Goal: Information Seeking & Learning: Understand process/instructions

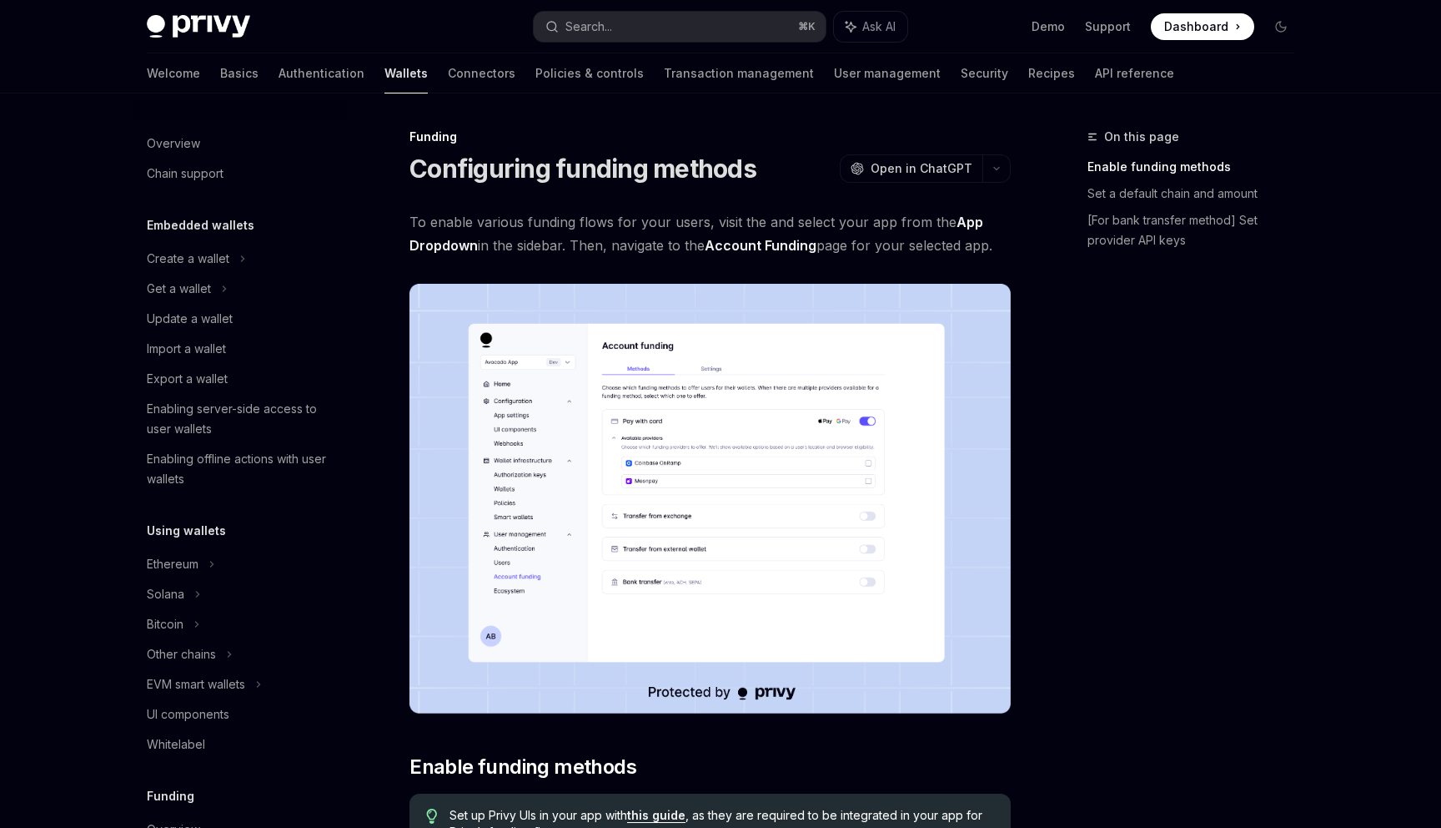
scroll to position [429, 0]
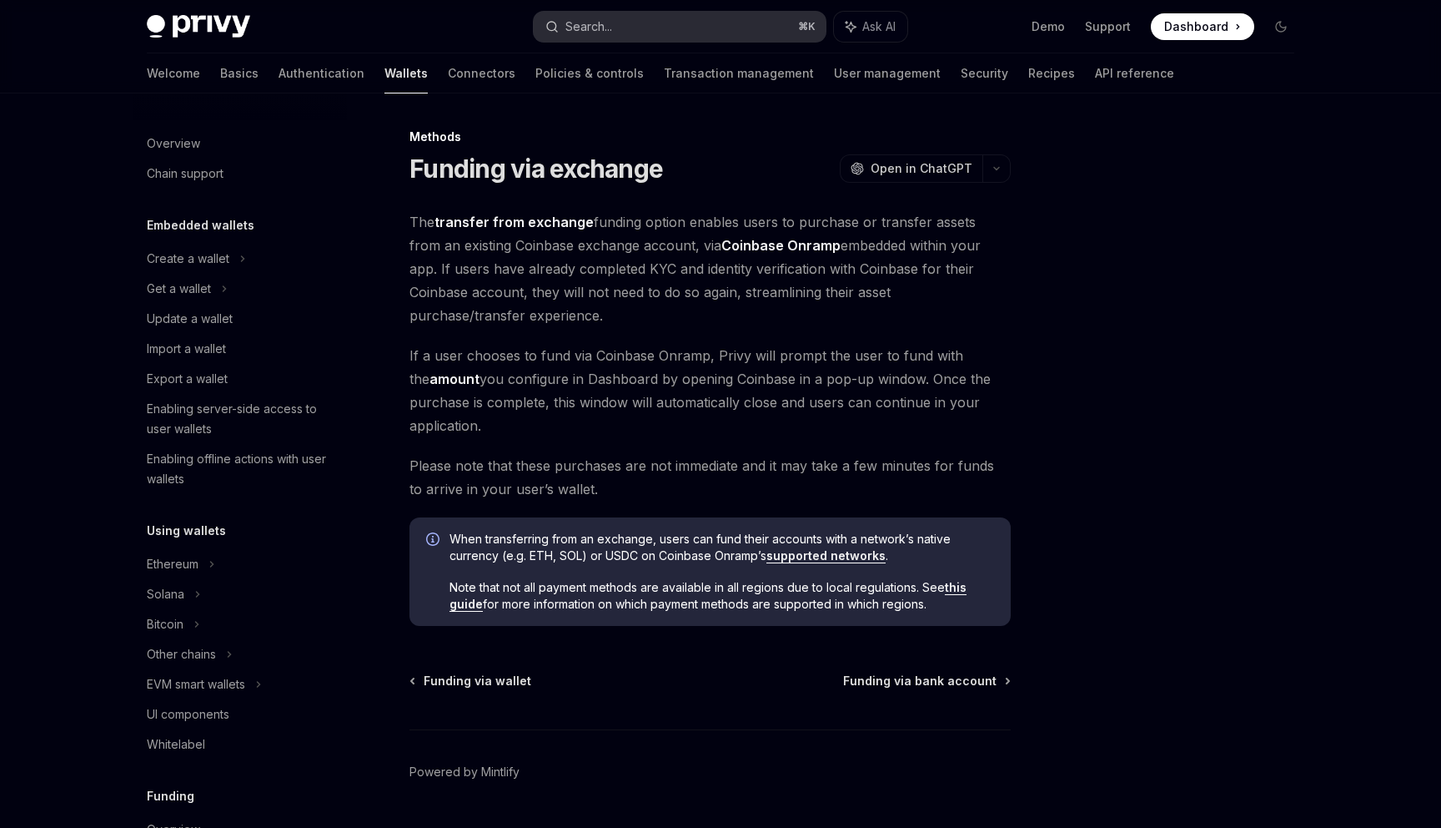
scroll to position [509, 0]
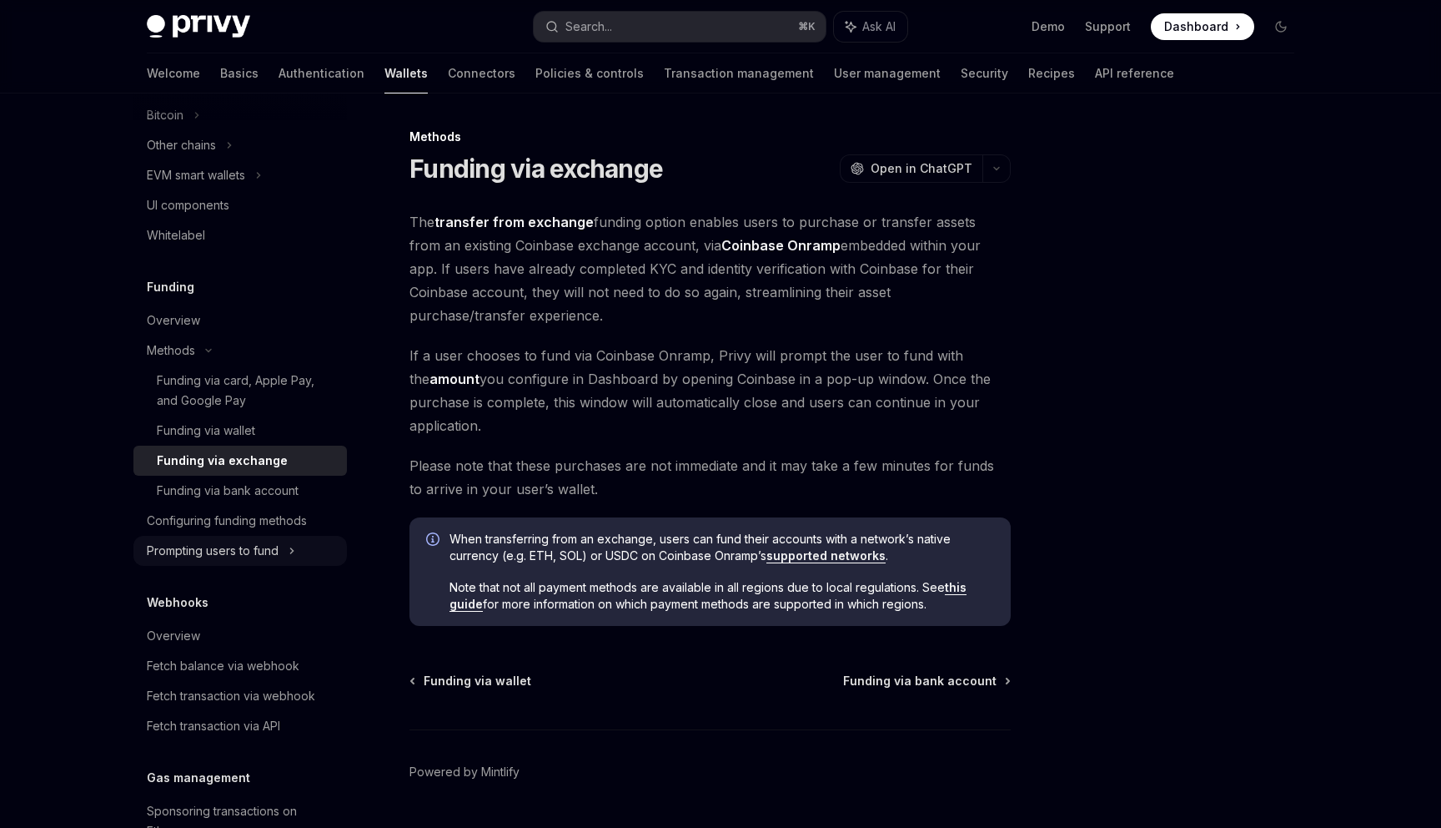
click at [216, 155] on div "Prompting users to fund" at bounding box center [181, 145] width 69 height 20
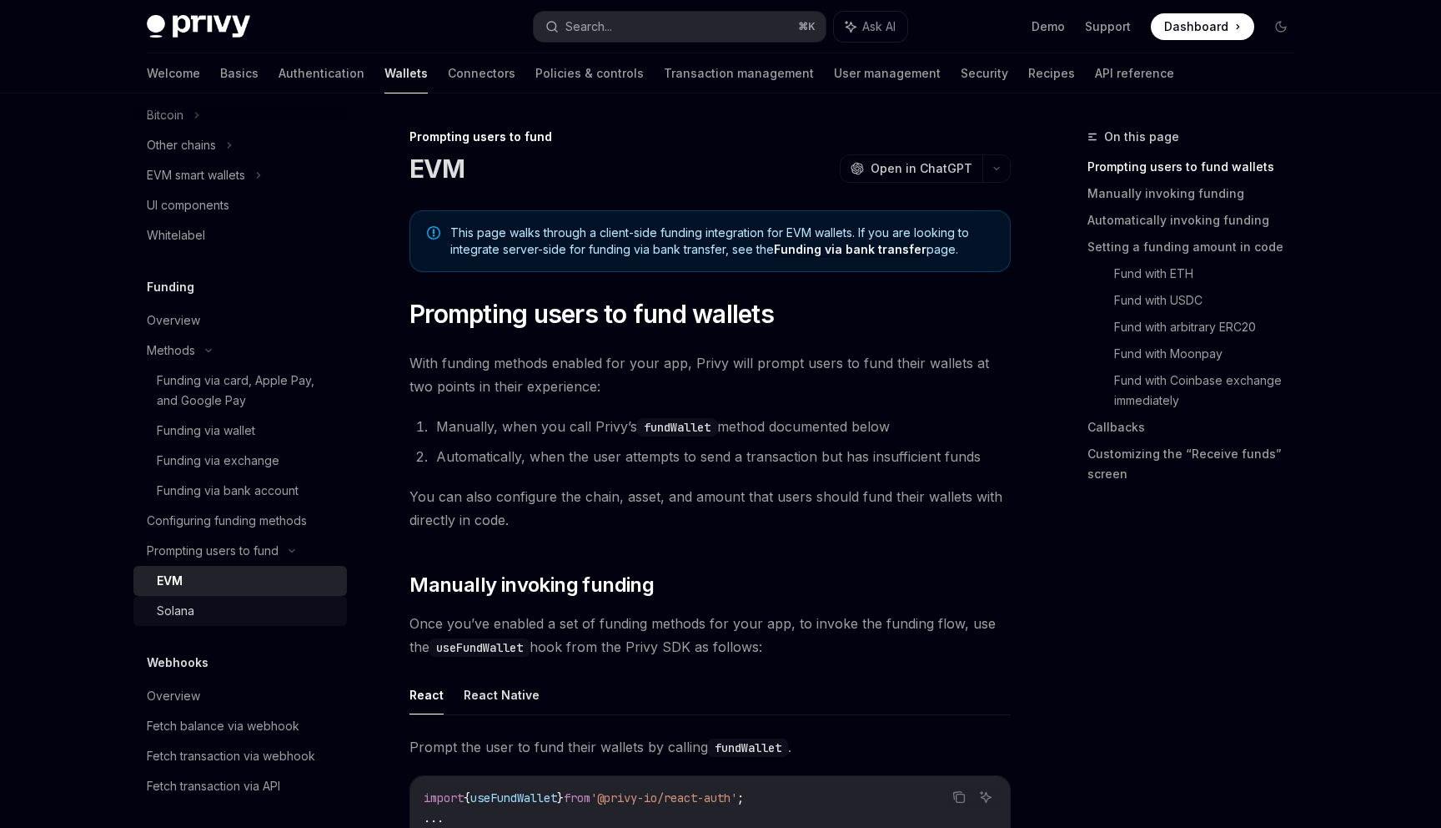
click at [259, 601] on div "Solana" at bounding box center [247, 611] width 180 height 20
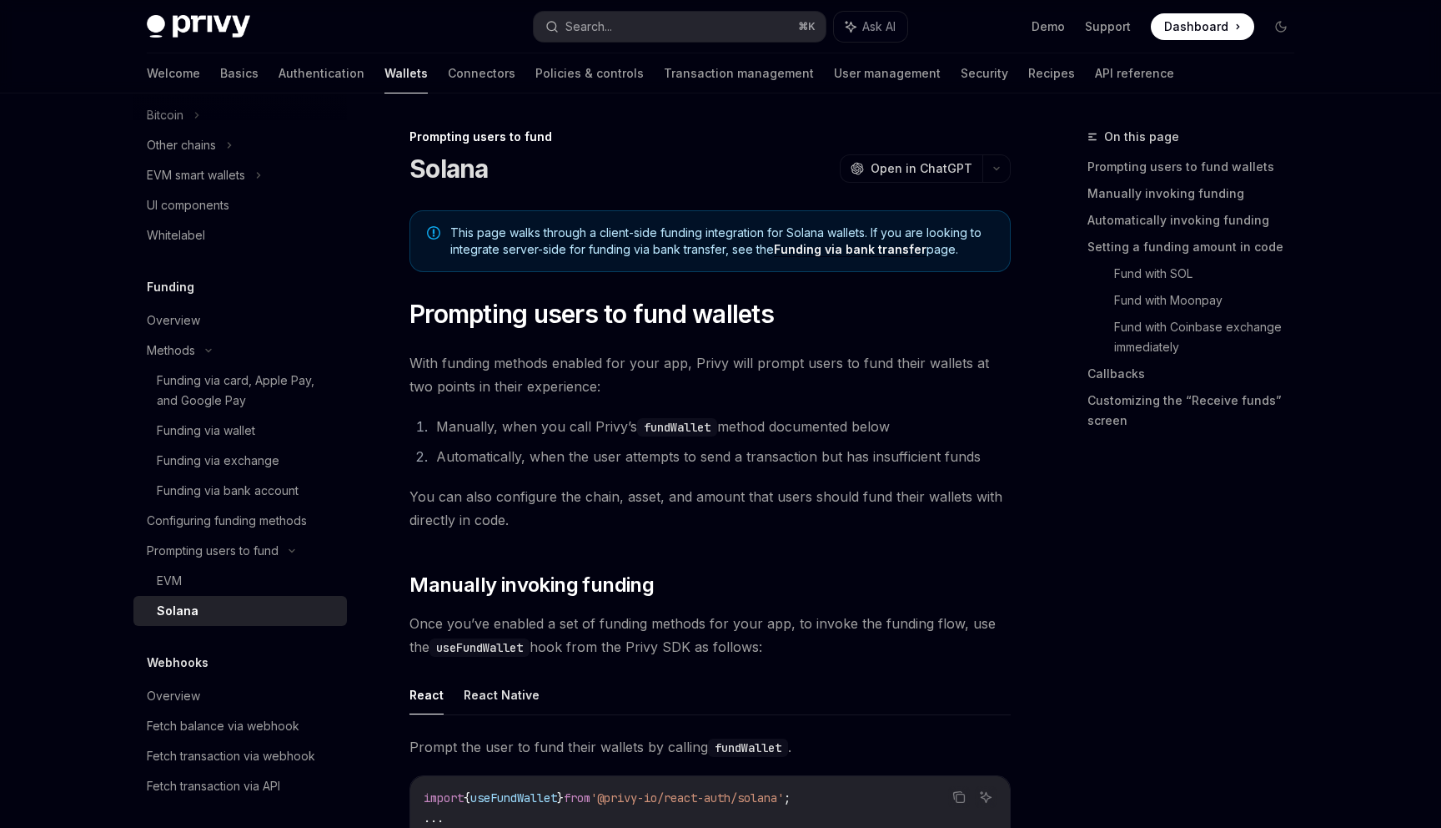
type textarea "*"
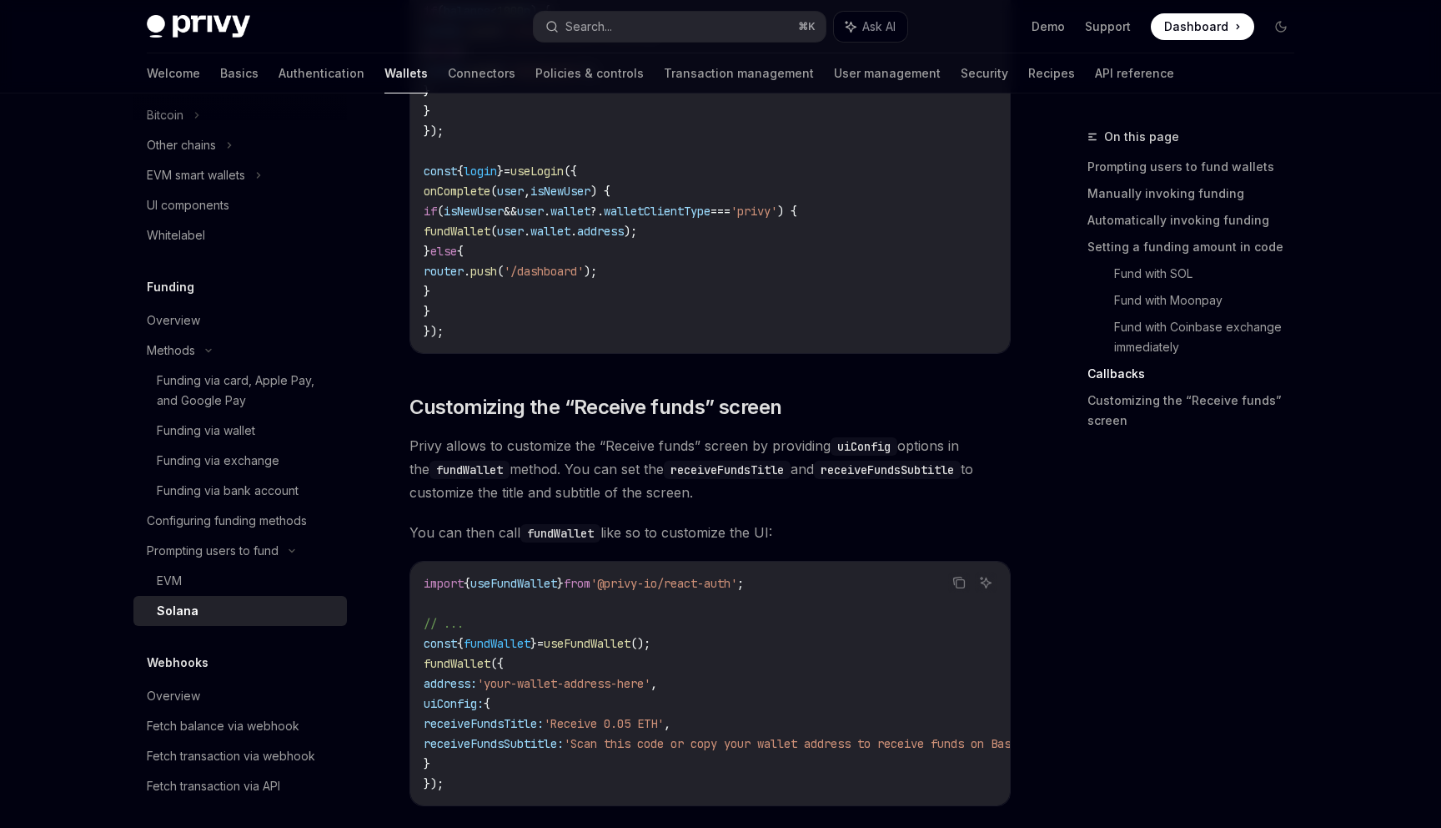
scroll to position [3019, 0]
click at [650, 214] on code "const { fundWallet } = useFundWallet ({ onUserExited ({ balance }) { if ( balan…" at bounding box center [710, 153] width 573 height 380
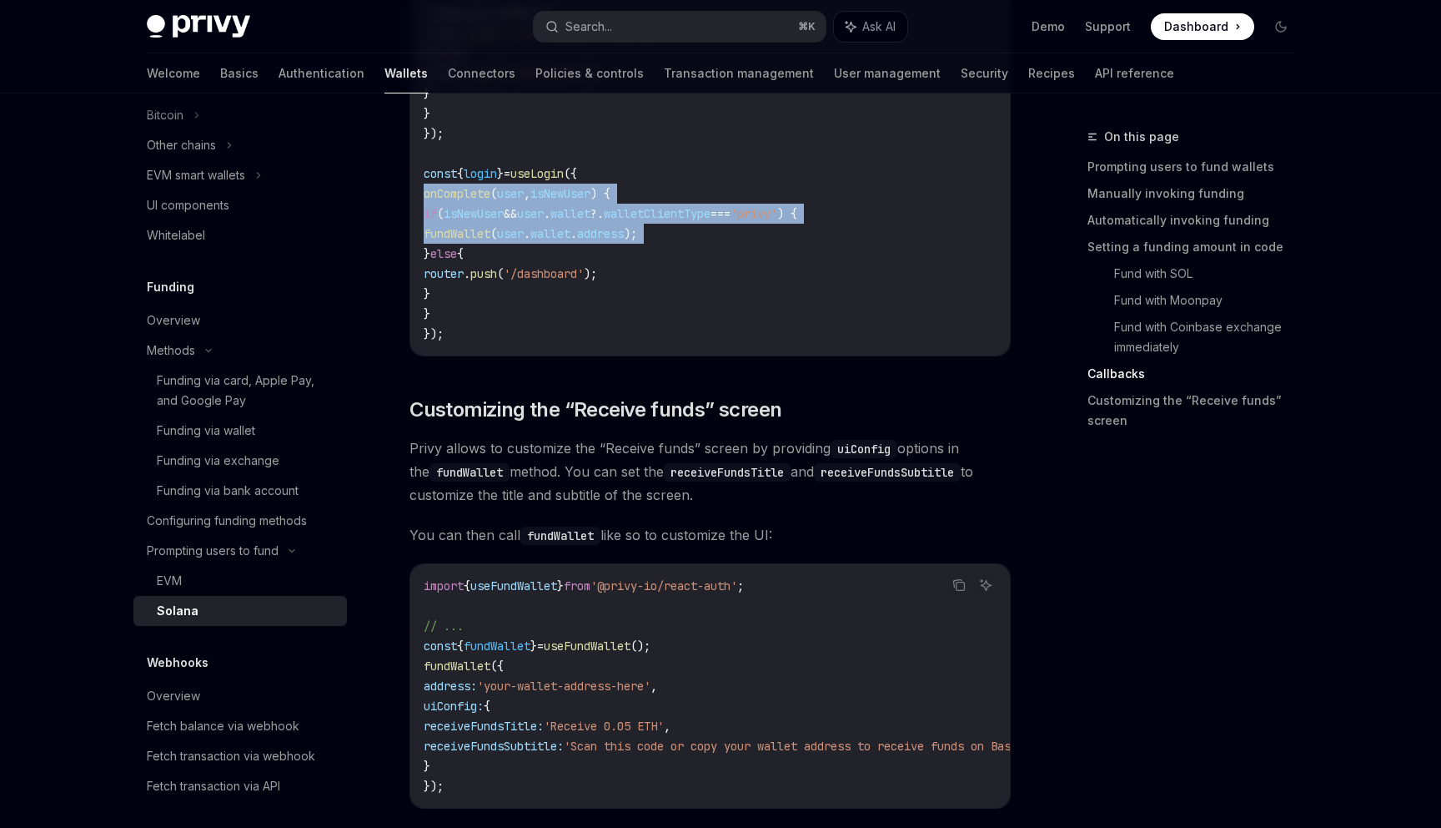
drag, startPoint x: 650, startPoint y: 214, endPoint x: 674, endPoint y: 259, distance: 51.9
click at [674, 259] on code "const { fundWallet } = useFundWallet ({ onUserExited ({ balance }) { if ( balan…" at bounding box center [710, 153] width 573 height 380
copy code "onComplete ( user , isNewUser ) { if ( isNewUser && user . wallet ?. walletClie…"
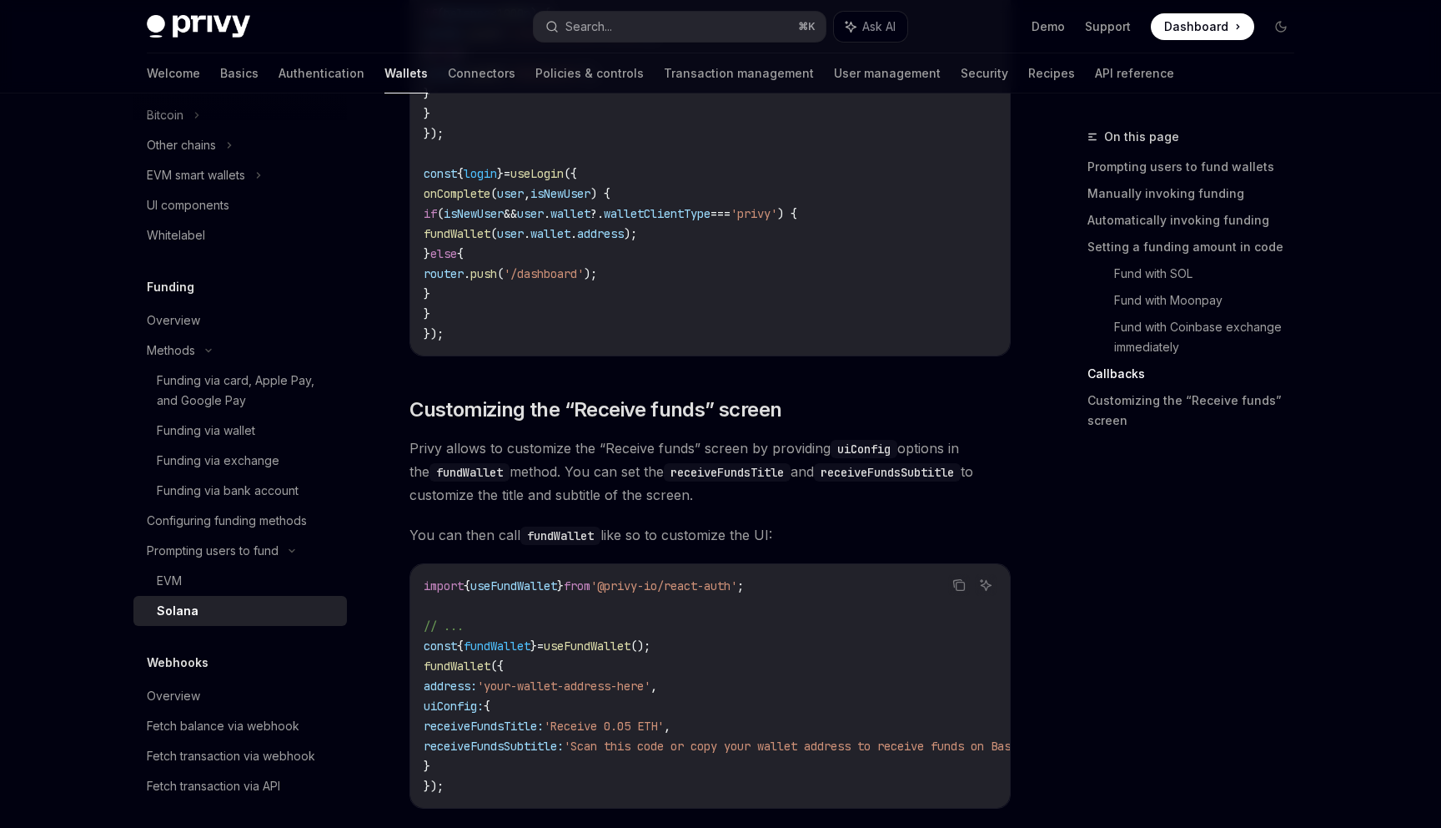
click at [641, 189] on code "const { fundWallet } = useFundWallet ({ onUserExited ({ balance }) { if ( balan…" at bounding box center [710, 153] width 573 height 380
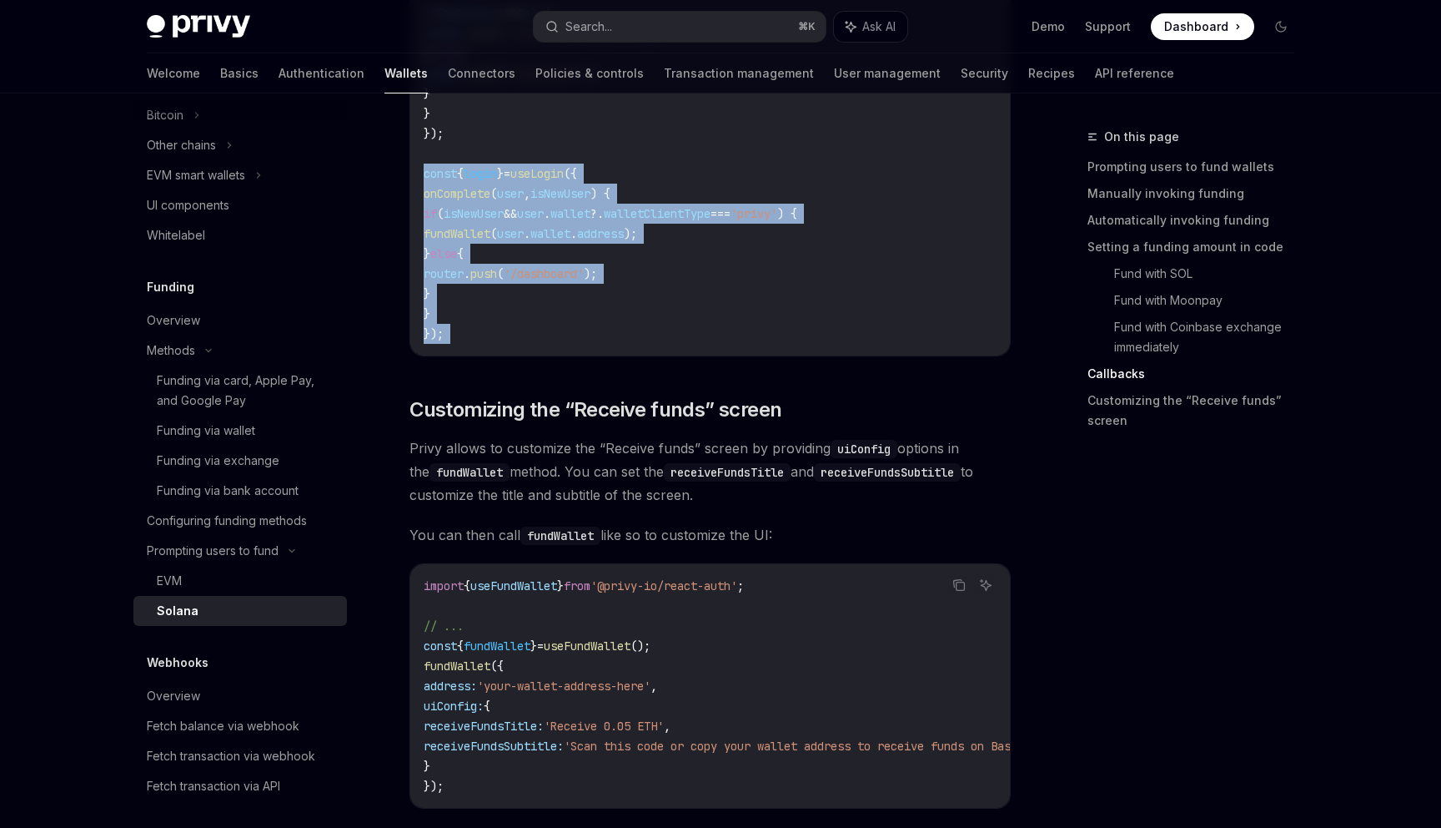
drag, startPoint x: 641, startPoint y: 189, endPoint x: 687, endPoint y: 345, distance: 162.0
click at [687, 344] on code "const { fundWallet } = useFundWallet ({ onUserExited ({ balance }) { if ( balan…" at bounding box center [710, 153] width 573 height 380
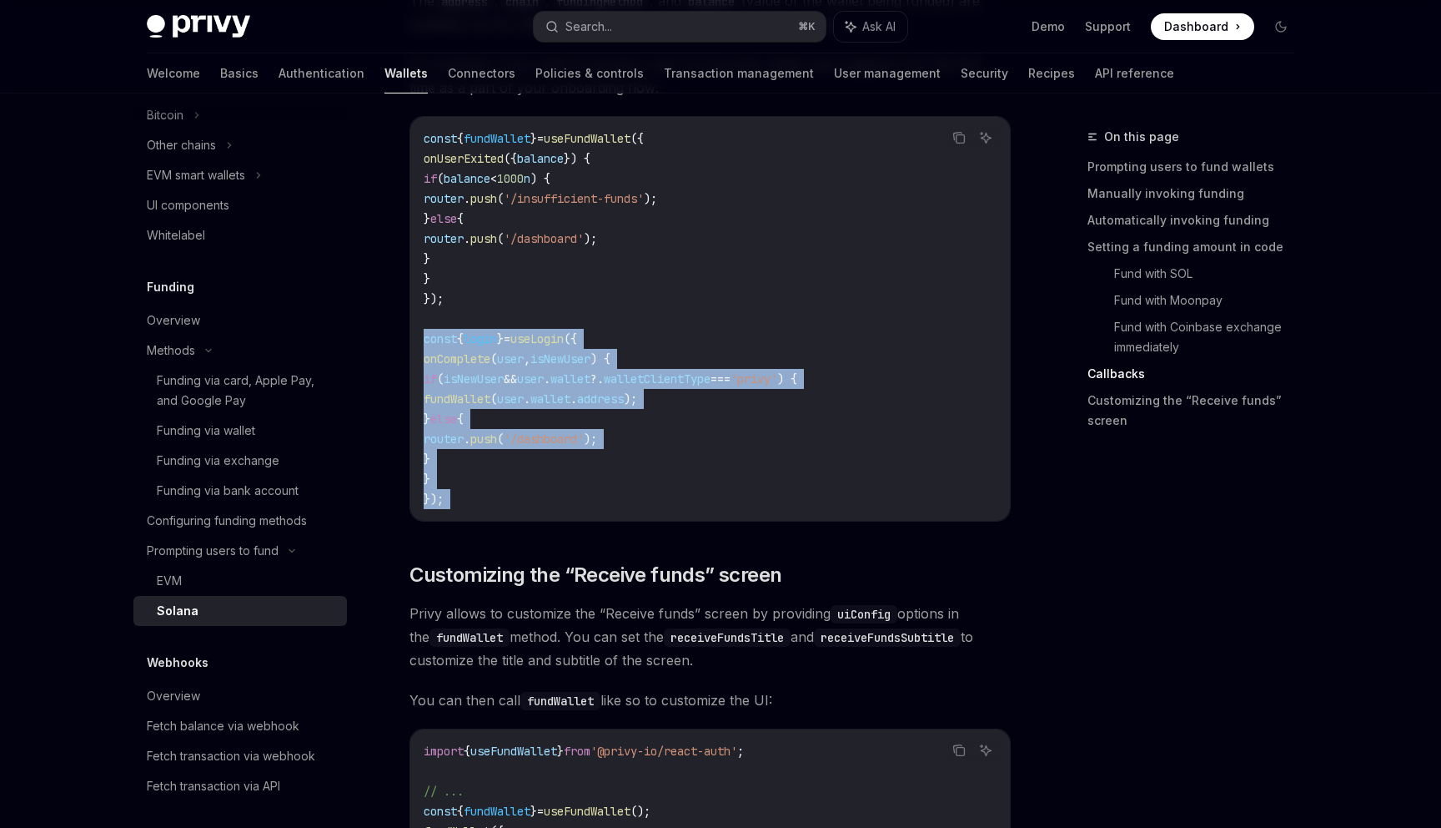
scroll to position [2847, 0]
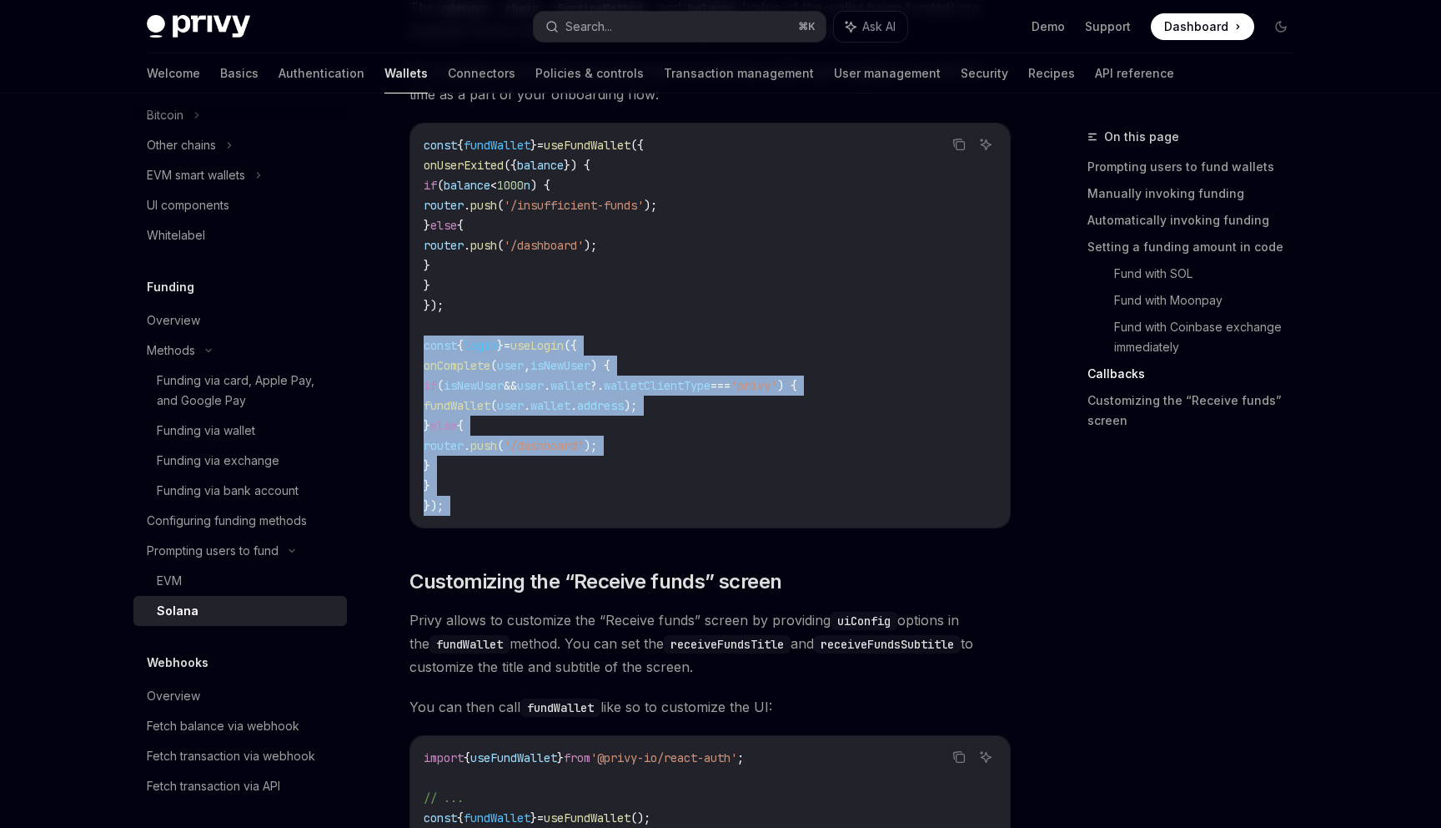
copy code "const { login } = useLogin ({ onComplete ( user , isNewUser ) { if ( isNewUser …"
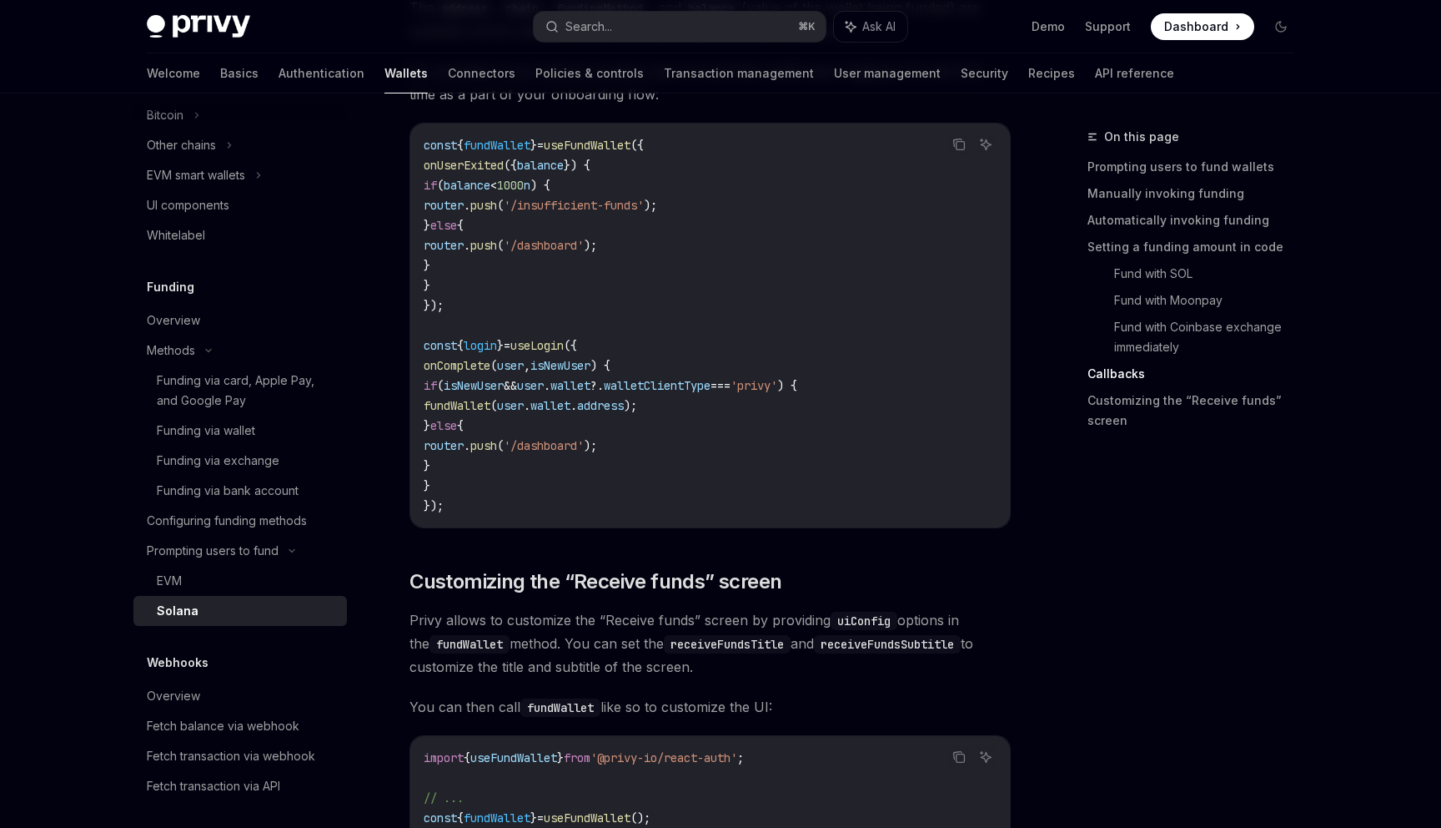
click at [646, 341] on code "const { fundWallet } = useFundWallet ({ onUserExited ({ balance }) { if ( balan…" at bounding box center [710, 325] width 573 height 380
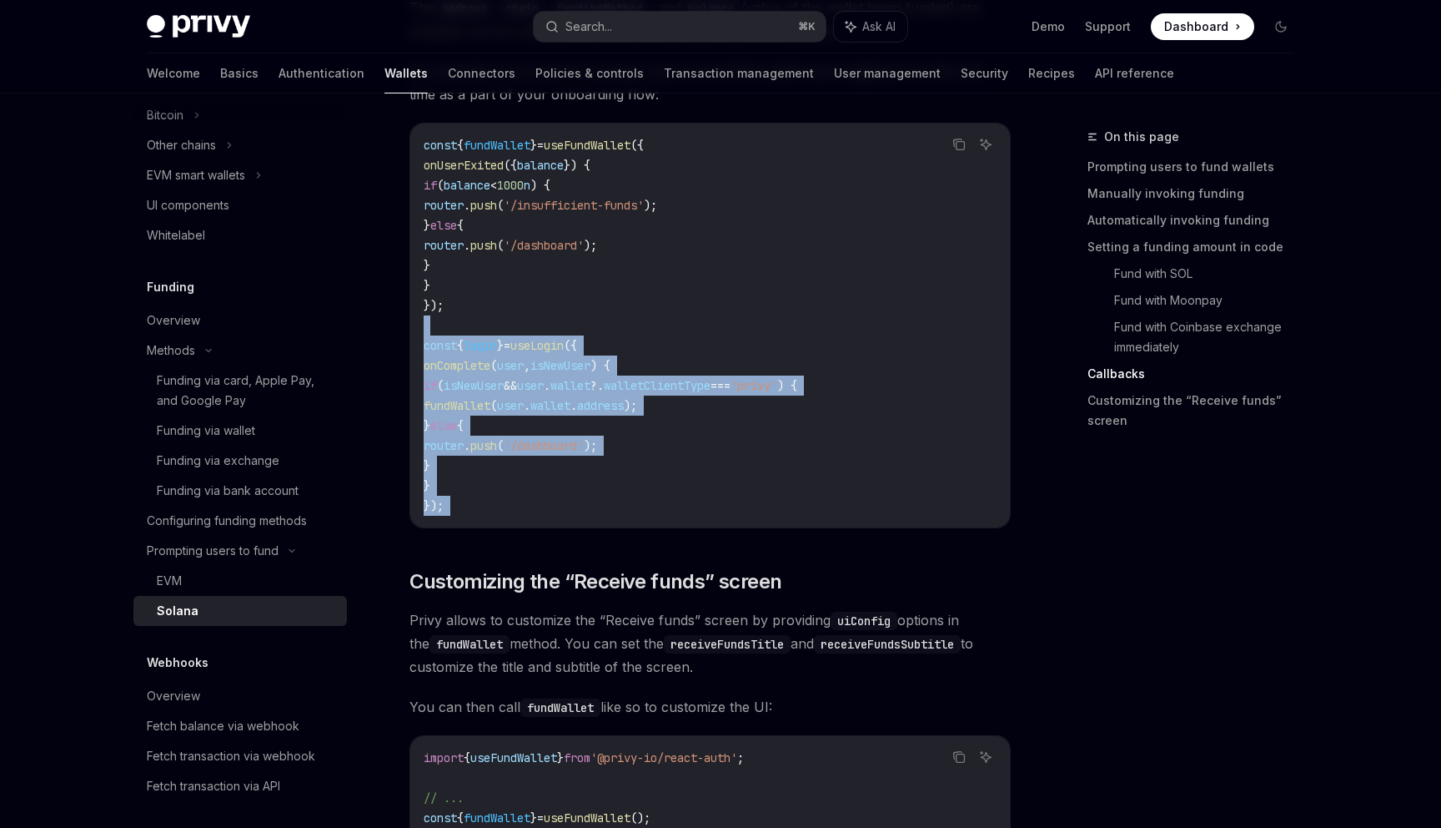
drag, startPoint x: 646, startPoint y: 341, endPoint x: 690, endPoint y: 511, distance: 175.0
click at [691, 511] on code "const { fundWallet } = useFundWallet ({ onUserExited ({ balance }) { if ( balan…" at bounding box center [710, 325] width 573 height 380
click at [690, 511] on code "const { fundWallet } = useFundWallet ({ onUserExited ({ balance }) { if ( balan…" at bounding box center [710, 325] width 573 height 380
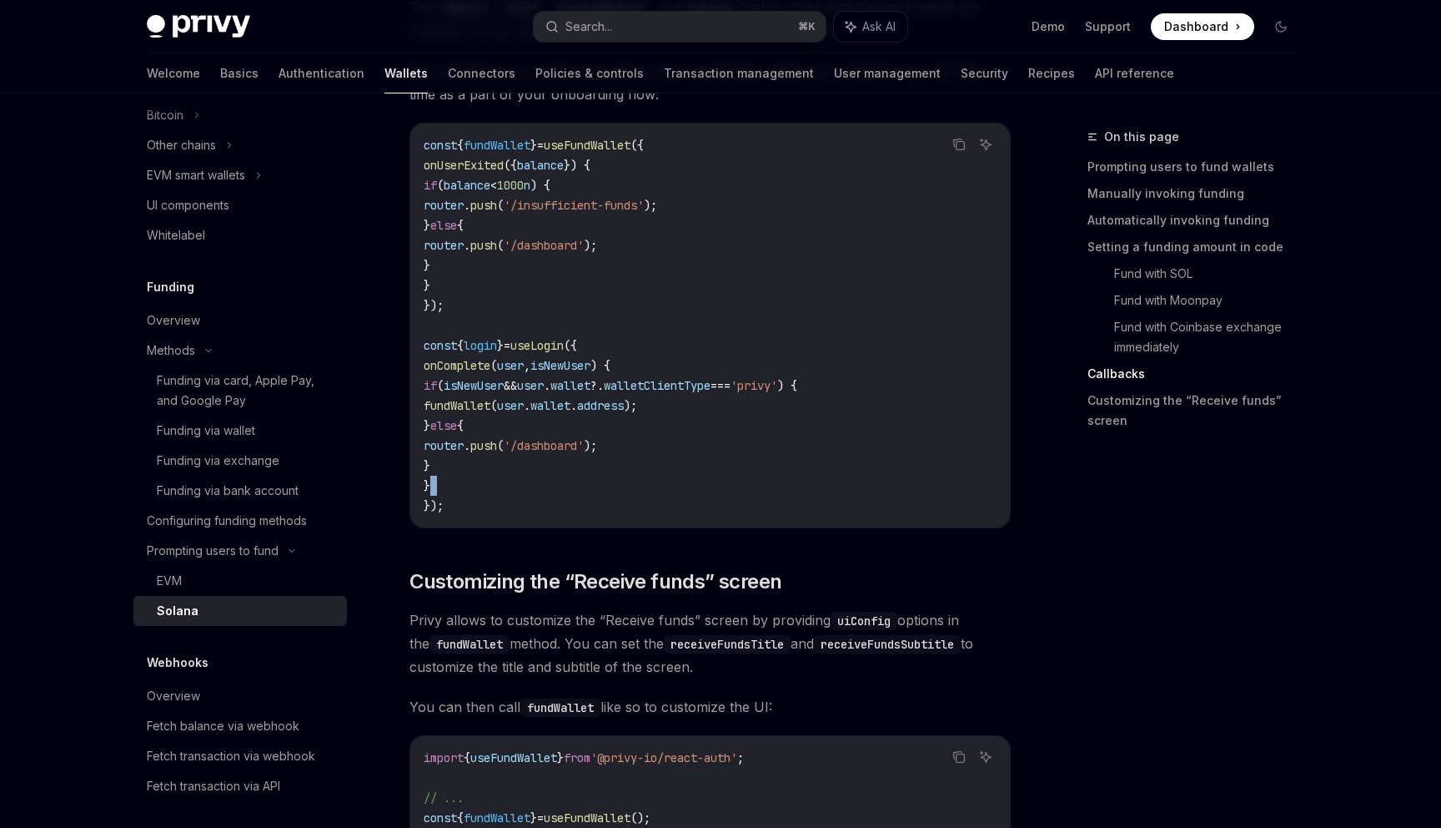
click at [690, 511] on code "const { fundWallet } = useFundWallet ({ onUserExited ({ balance }) { if ( balan…" at bounding box center [710, 325] width 573 height 380
click at [722, 527] on div "const { fundWallet } = useFundWallet ({ onUserExited ({ balance }) { if ( balan…" at bounding box center [710, 325] width 600 height 404
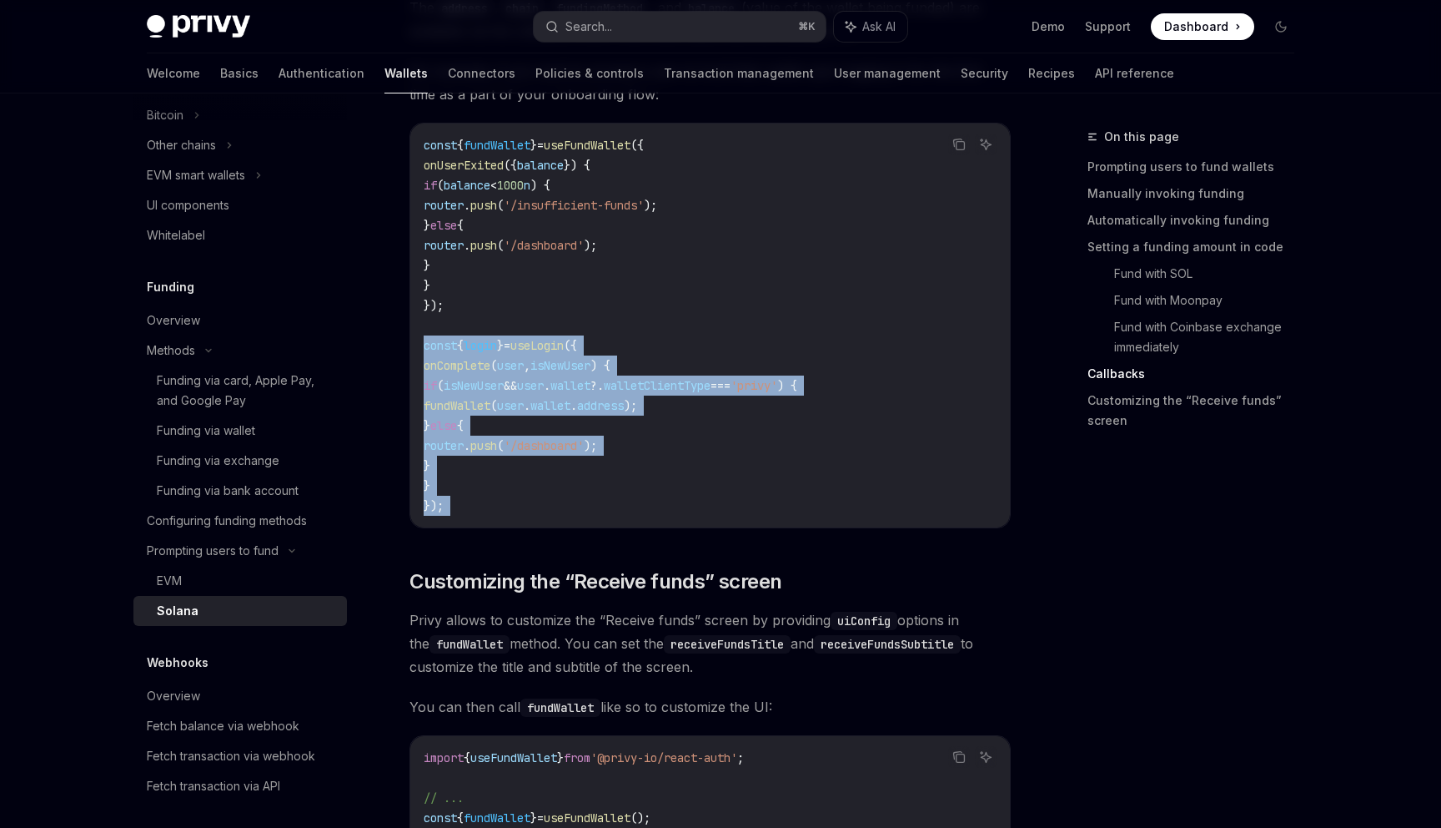
drag, startPoint x: 722, startPoint y: 533, endPoint x: 685, endPoint y: 355, distance: 181.4
click at [685, 355] on div "const { fundWallet } = useFundWallet ({ onUserExited ({ balance }) { if ( balan…" at bounding box center [710, 325] width 600 height 404
copy code "const { login } = useLogin ({ onComplete ( user , isNewUser ) { if ( isNewUser …"
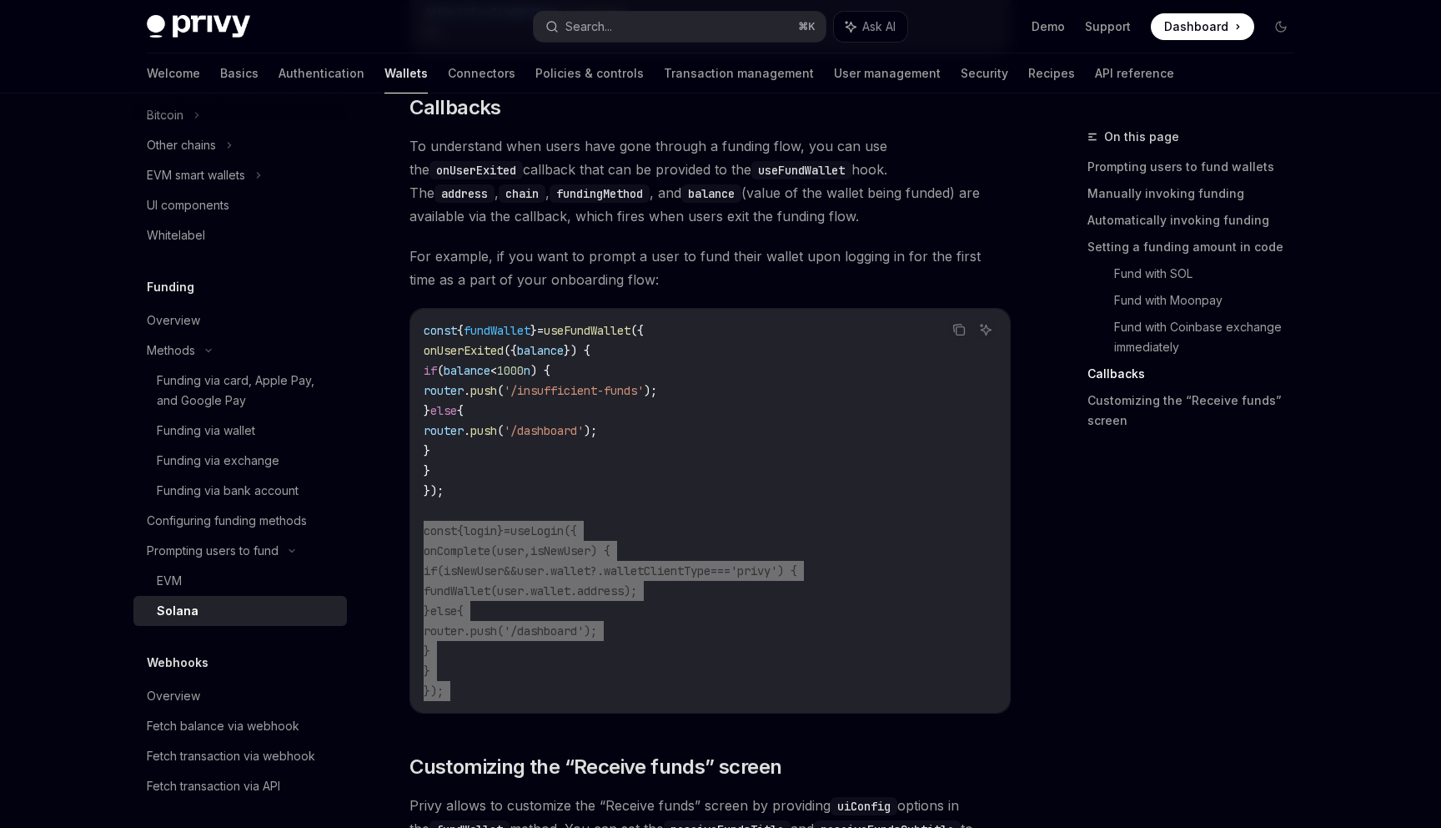
scroll to position [2675, 0]
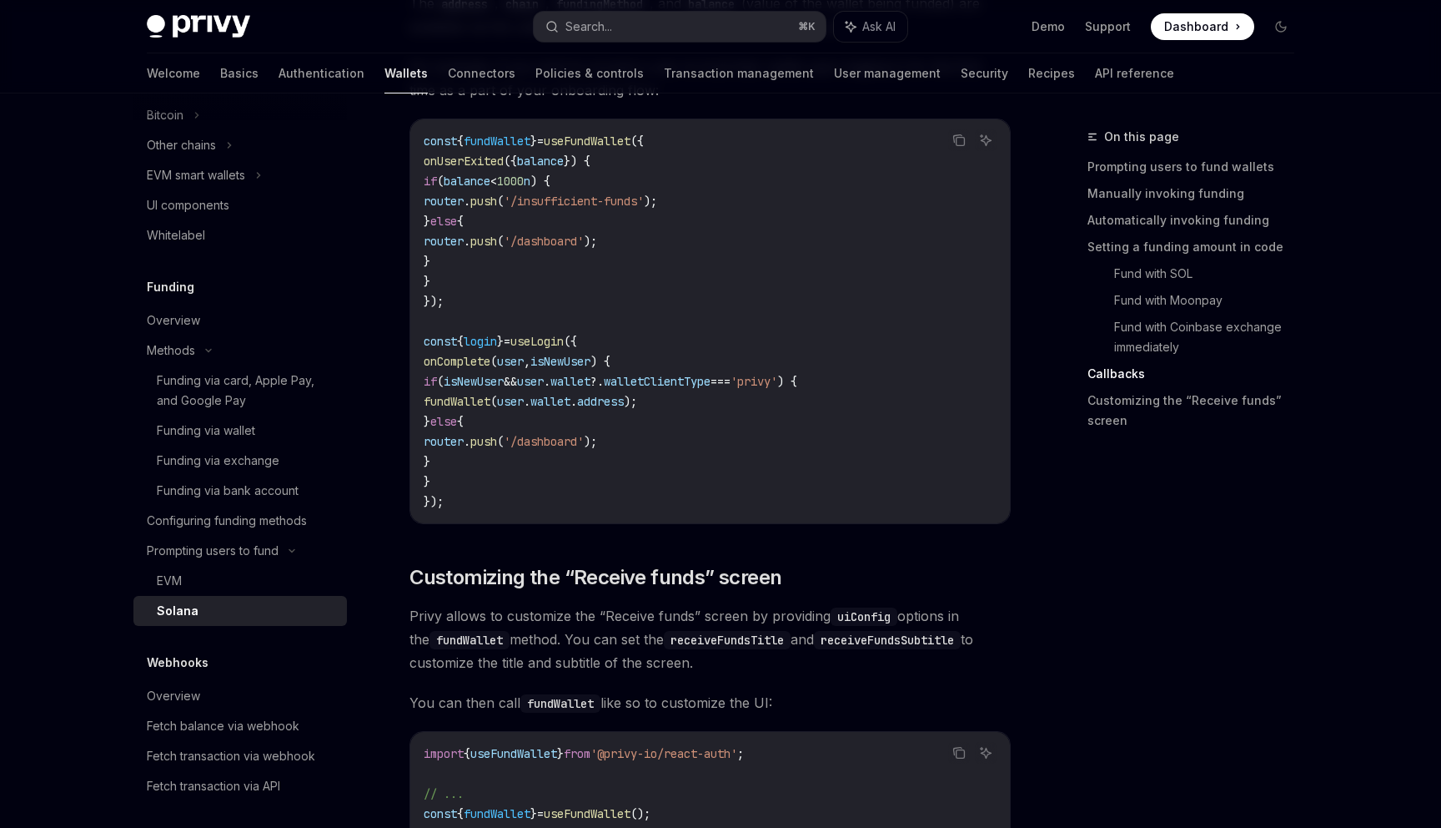
scroll to position [2861, 0]
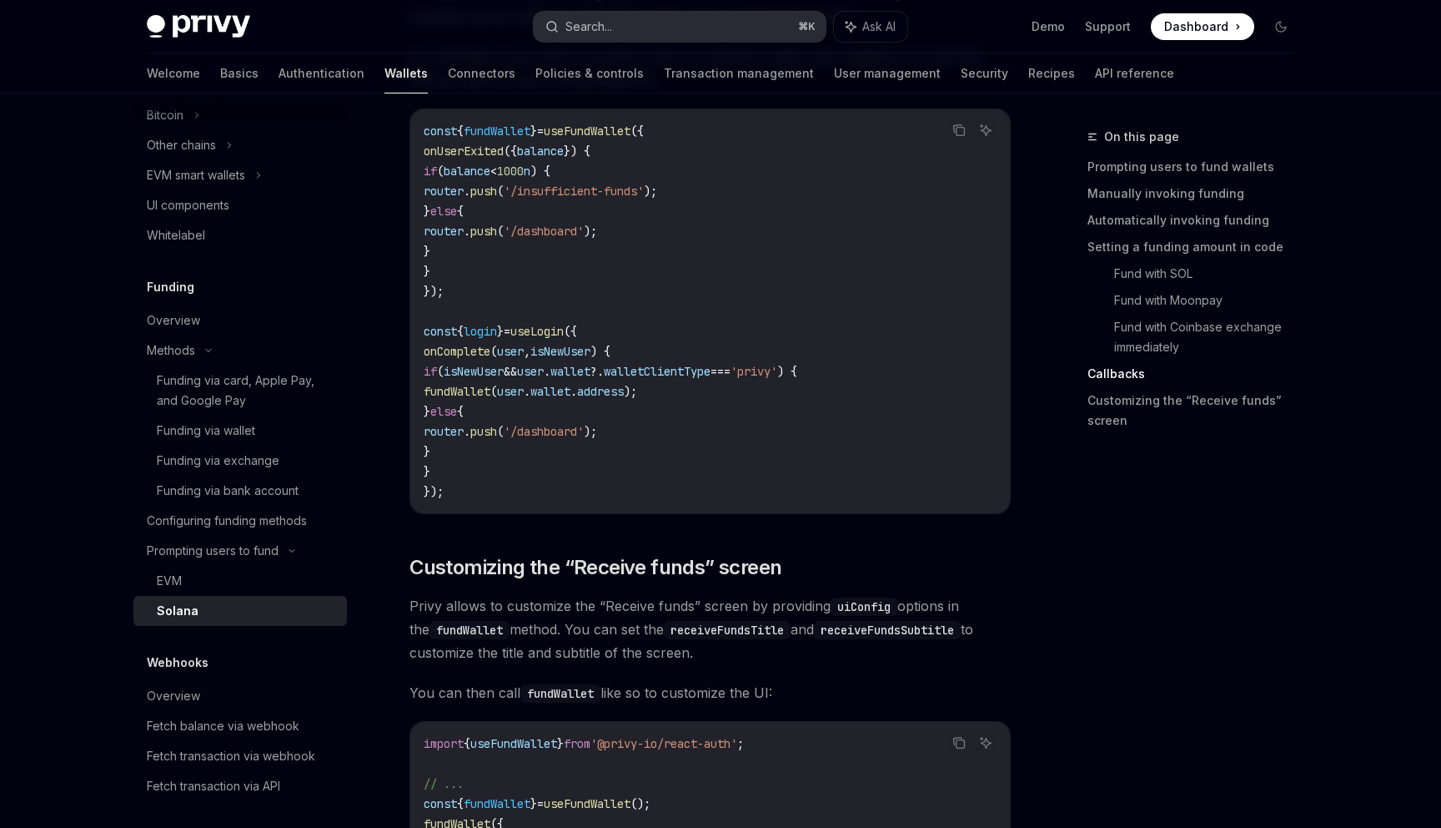
click at [635, 21] on button "Search... ⌘ K" at bounding box center [680, 27] width 292 height 30
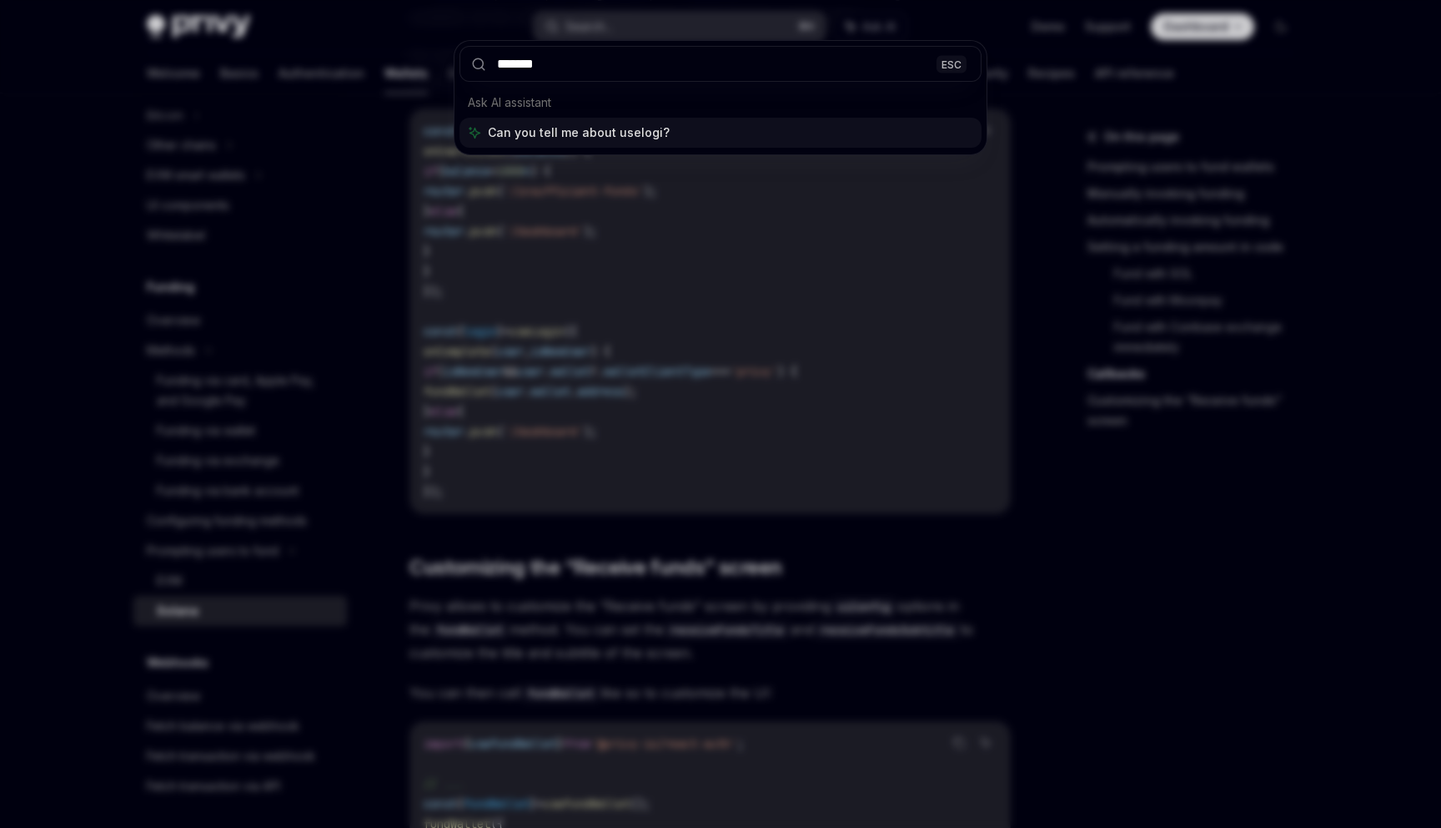
type input "********"
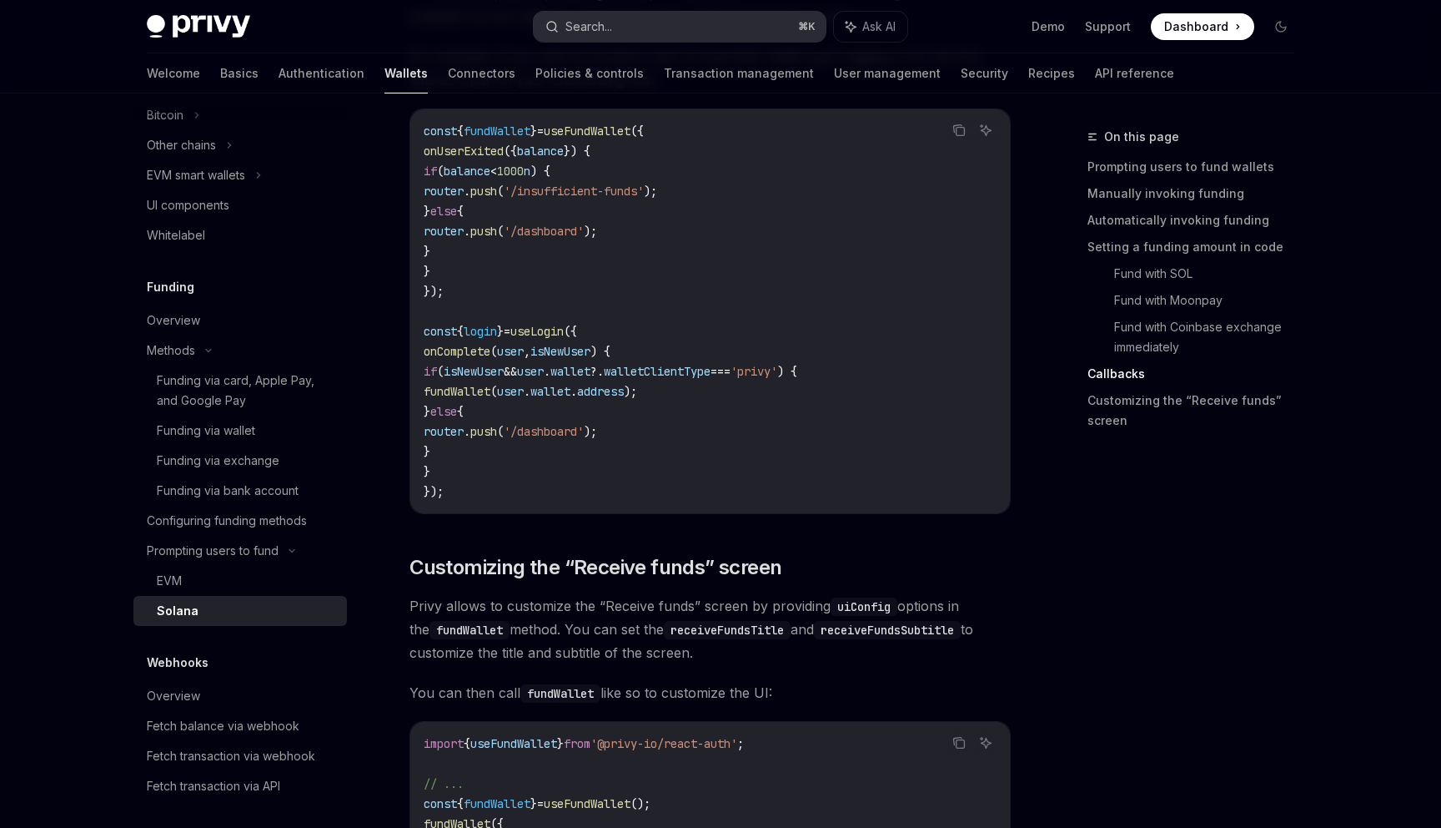
type textarea "*"
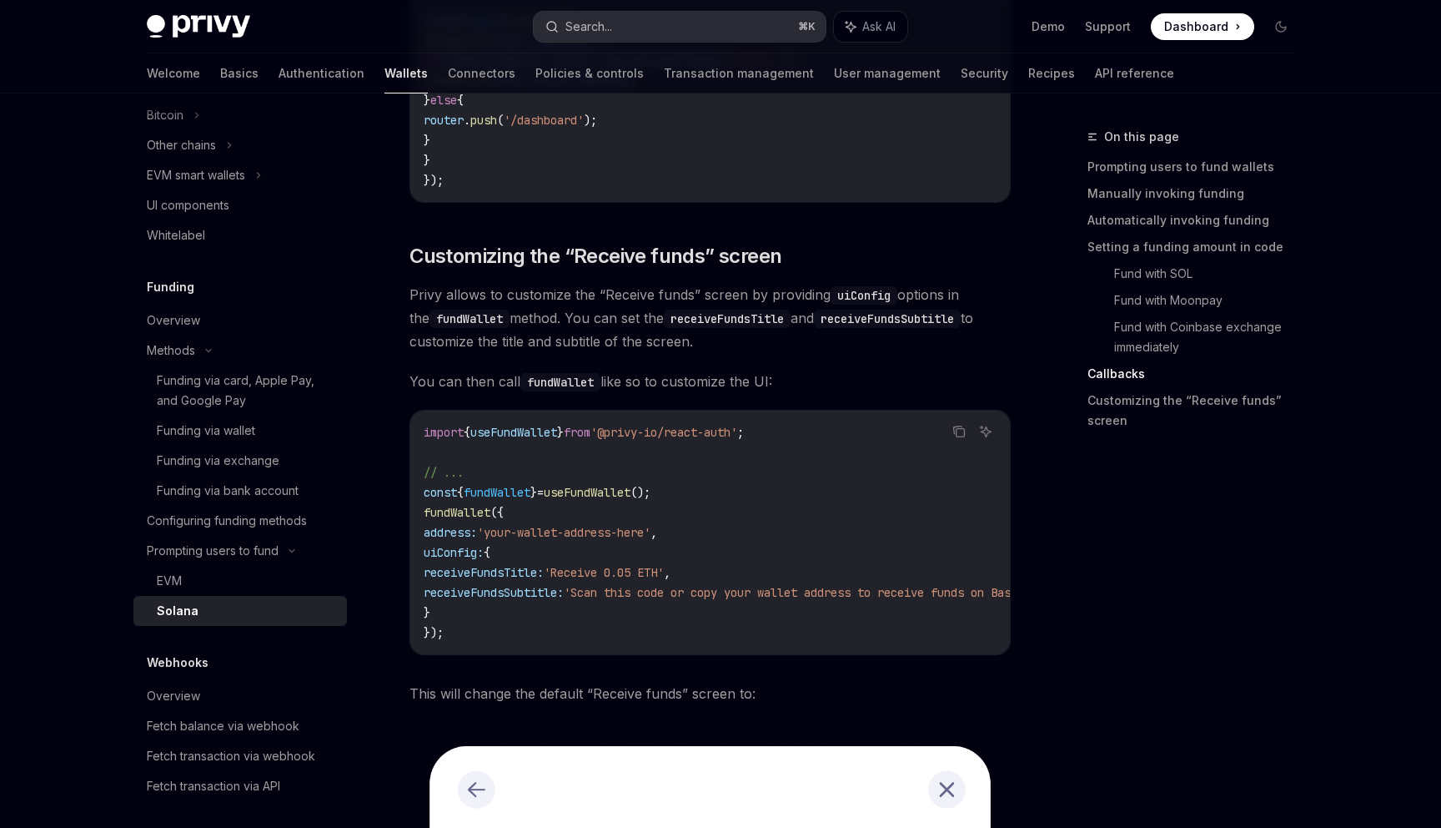
scroll to position [155, 0]
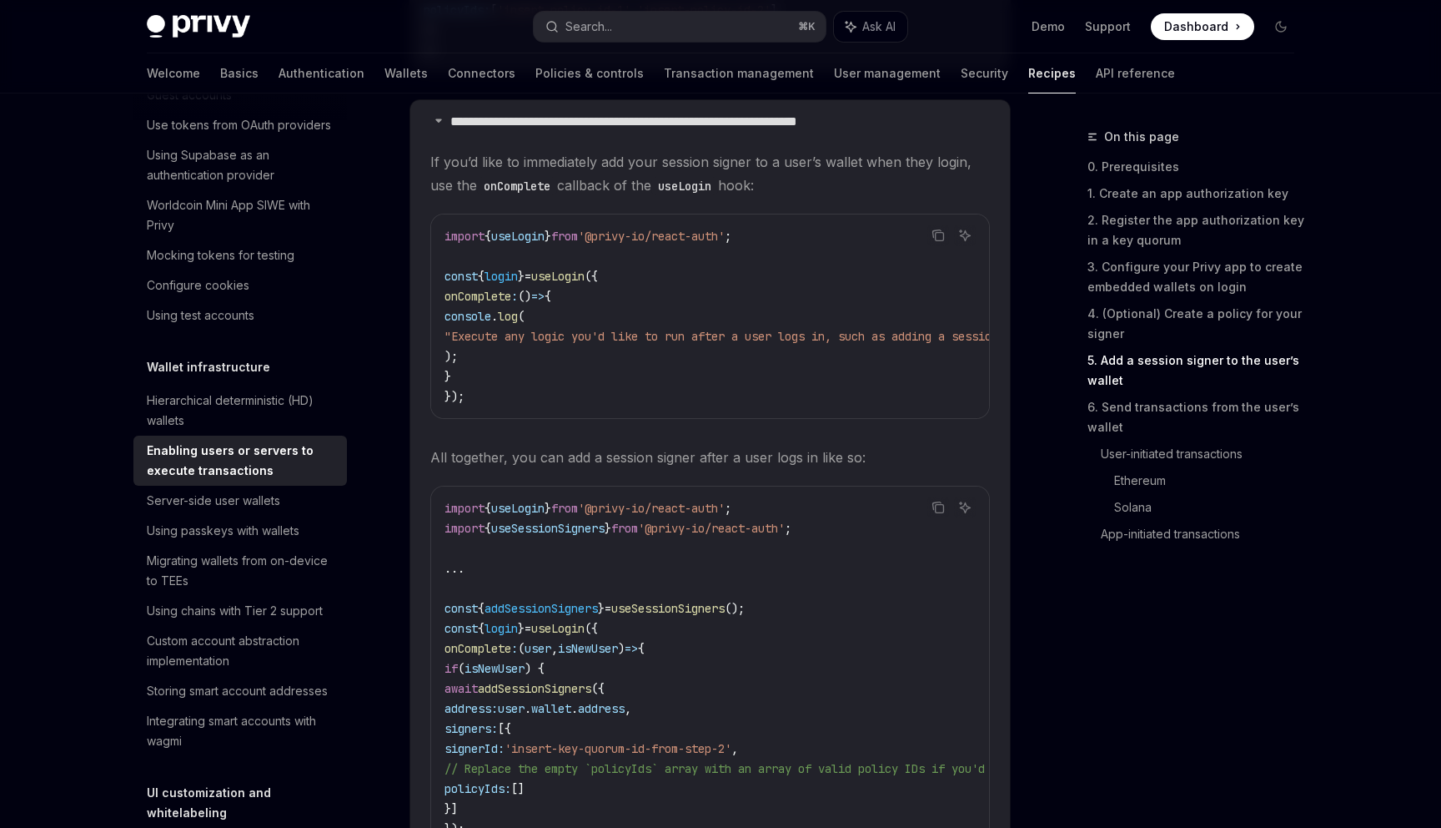
click at [602, 244] on span "'@privy-io/react-auth'" at bounding box center [651, 236] width 147 height 15
copy code "import { useLogin } from '@privy-io/react-auth' ;"
click at [639, 380] on code "import { useLogin } from '@privy-io/react-auth' ; const { login } = useLogin ({…" at bounding box center [768, 316] width 647 height 180
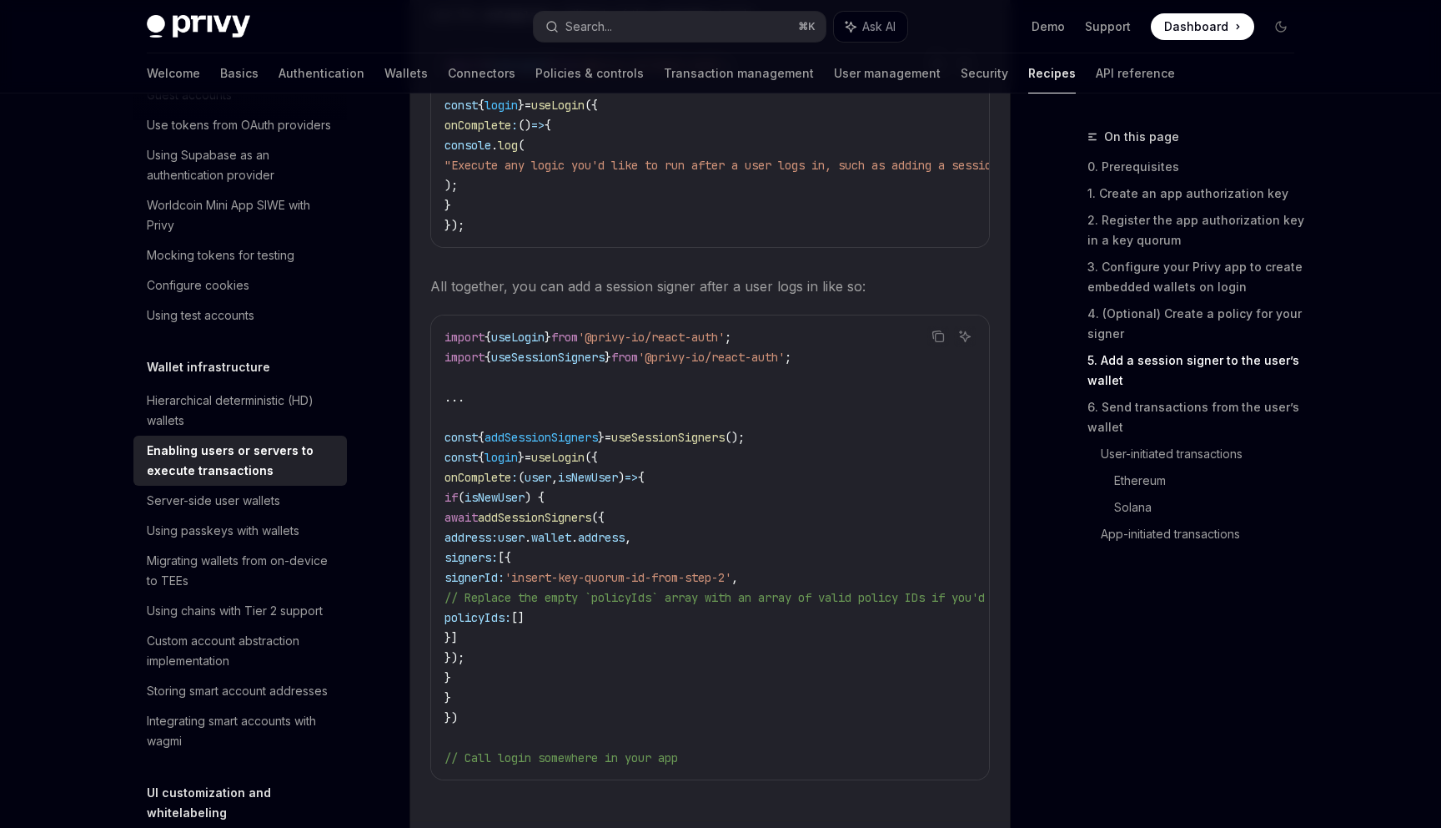
scroll to position [3384, 0]
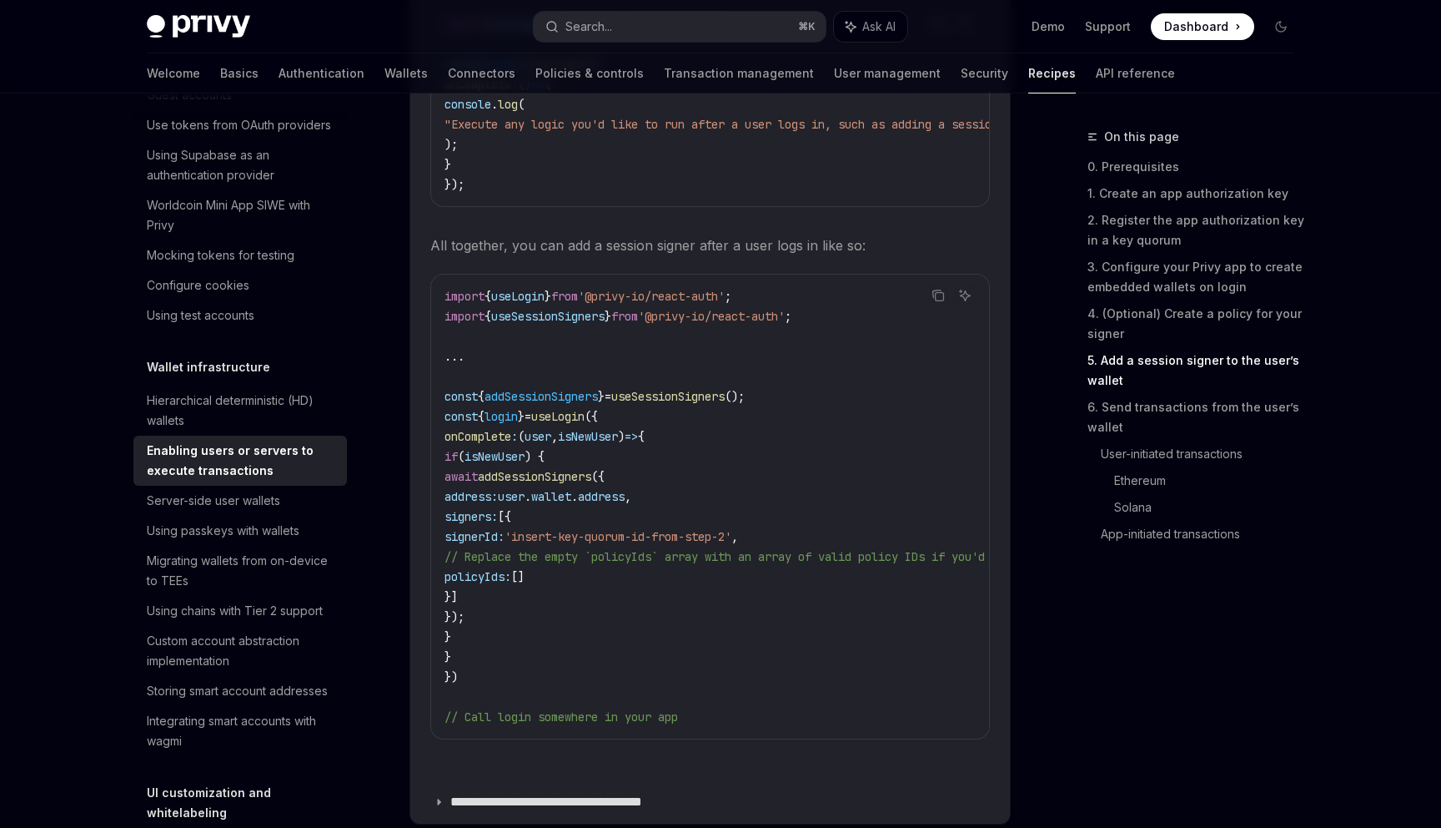
click at [458, 464] on span "if" at bounding box center [451, 456] width 13 height 15
click at [500, 458] on code "import { useLogin } from '@privy-io/react-auth' ; import { useSessionSigners } …" at bounding box center [1069, 506] width 1248 height 440
drag, startPoint x: 500, startPoint y: 458, endPoint x: 647, endPoint y: 446, distance: 148.1
click at [647, 446] on code "import { useLogin } from '@privy-io/react-auth' ; import { useSessionSigners } …" at bounding box center [1069, 506] width 1248 height 440
click at [730, 446] on code "import { useLogin } from '@privy-io/react-auth' ; import { useSessionSigners } …" at bounding box center [1069, 506] width 1248 height 440
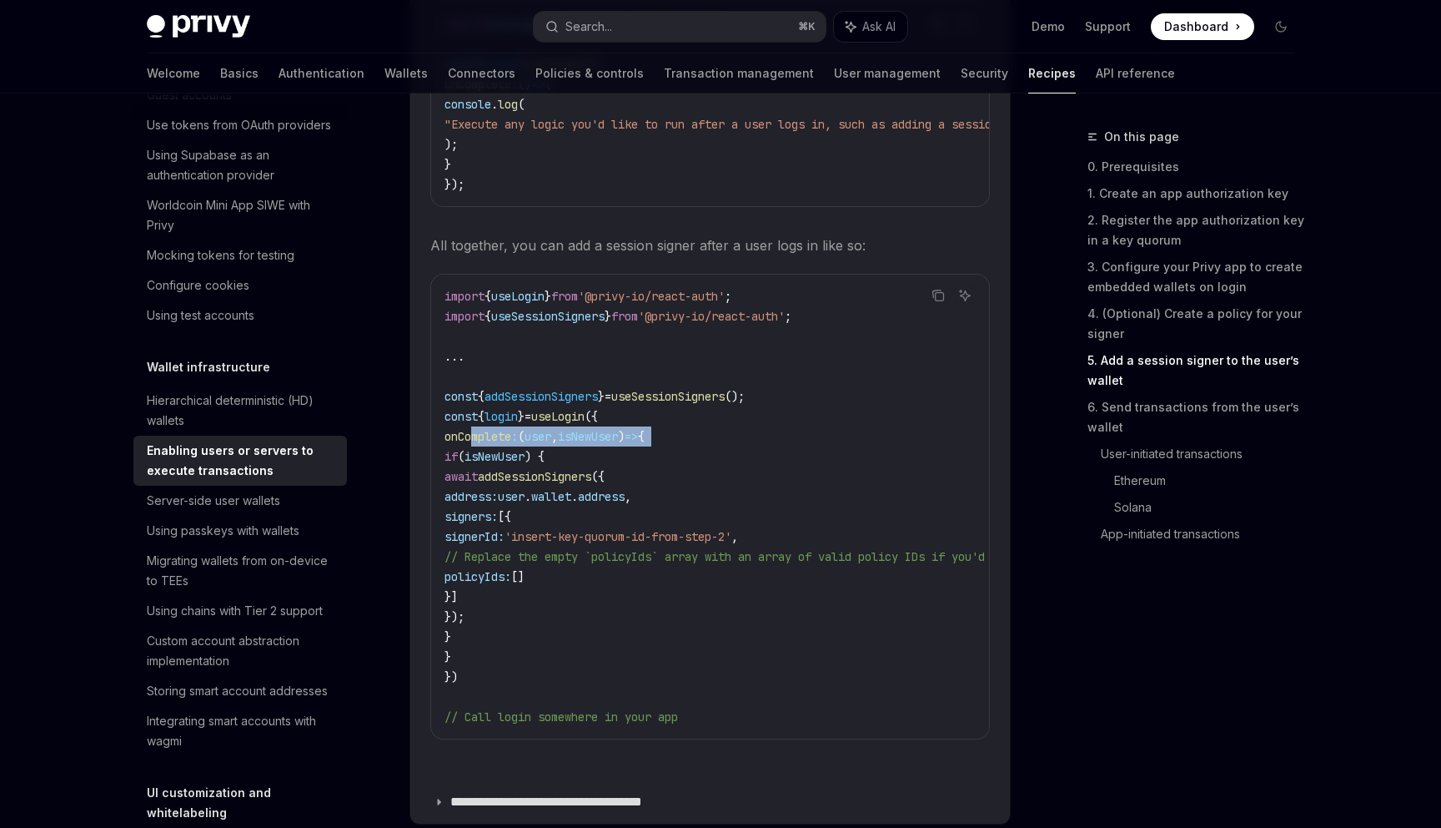
copy code "onComplete : ( user , isNewUser ) => {"
